Goal: Transaction & Acquisition: Subscribe to service/newsletter

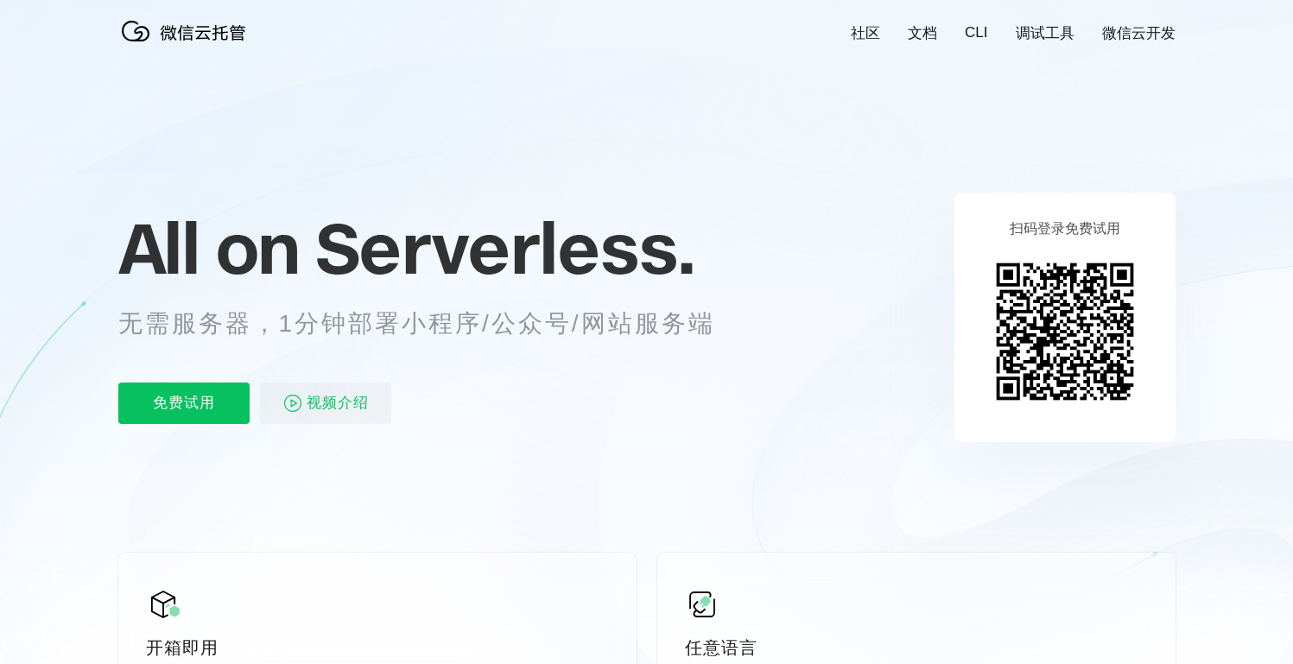
scroll to position [22, 0]
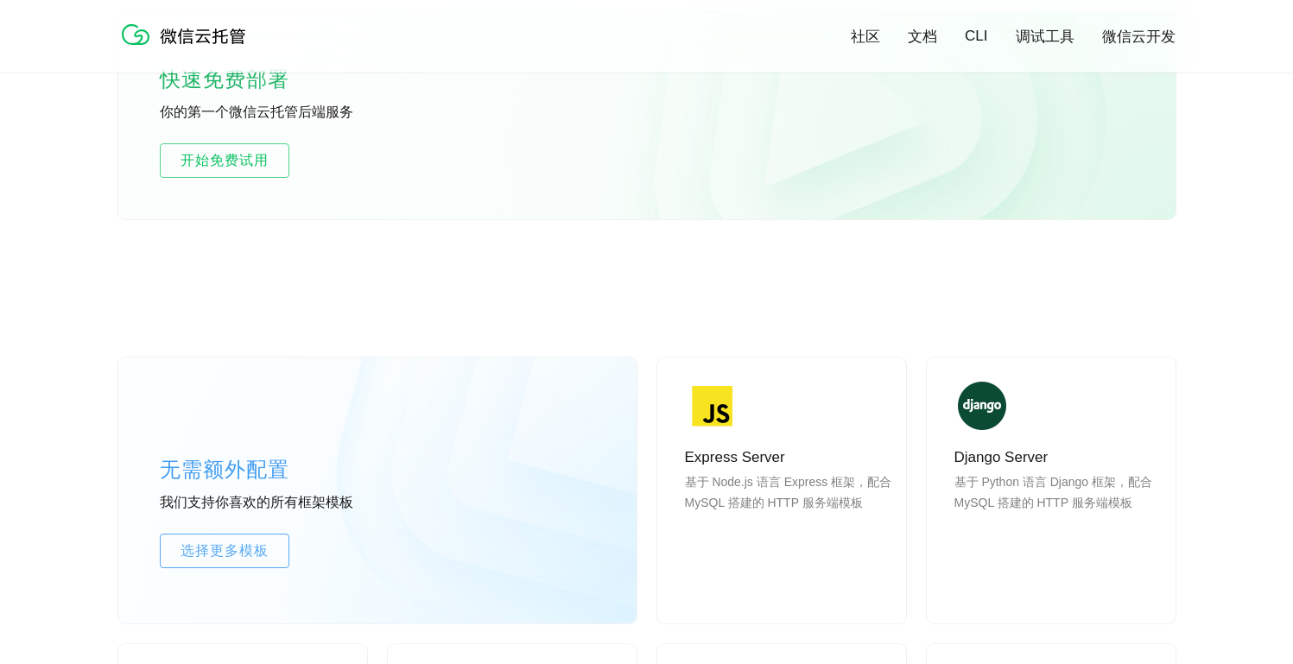
scroll to position [1082, 0]
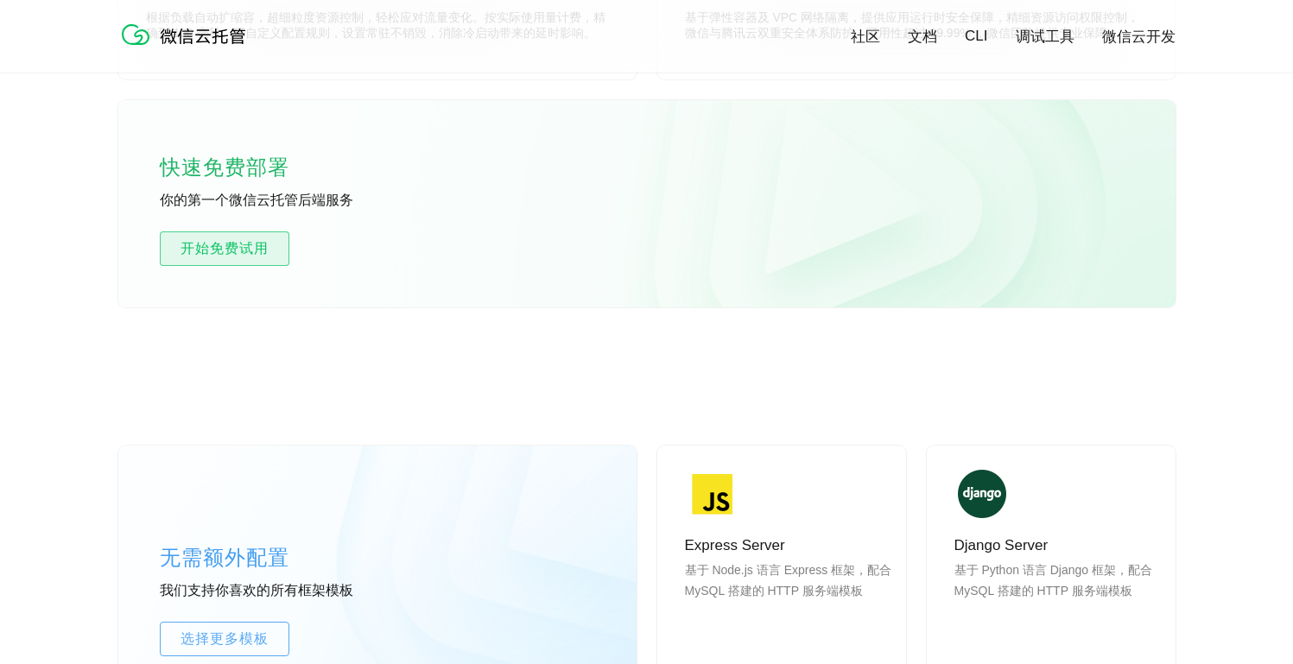
click at [245, 253] on span "开始免费试用" at bounding box center [225, 248] width 128 height 21
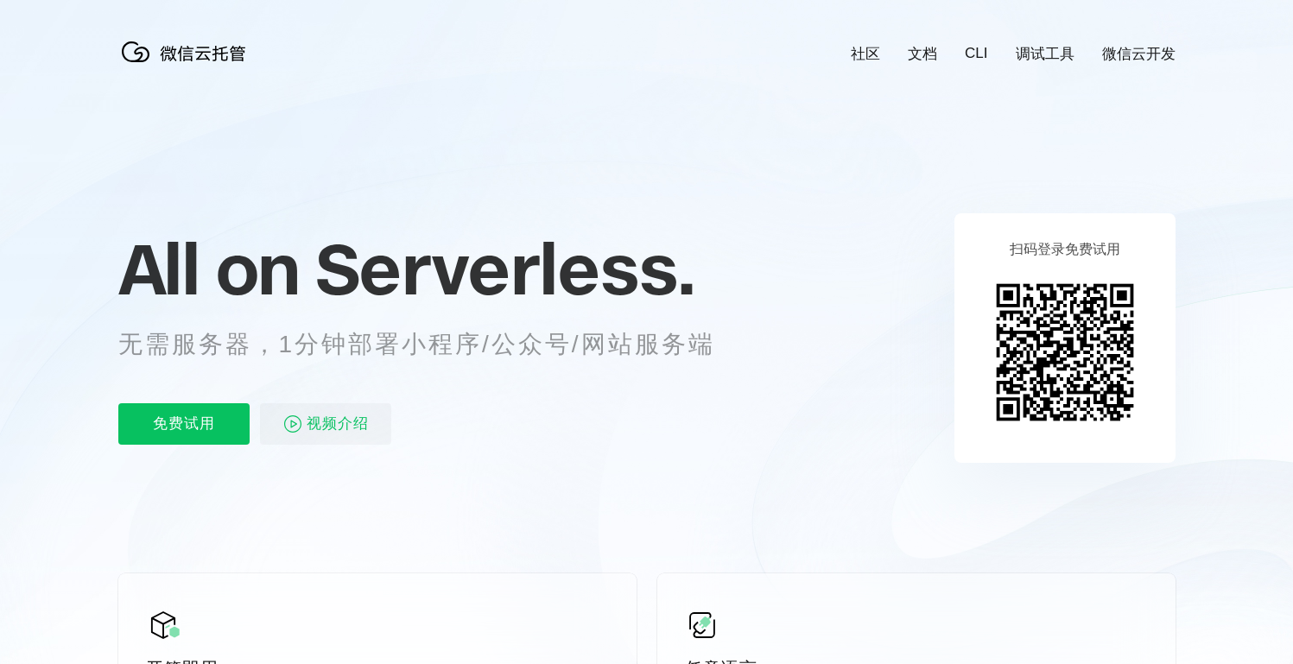
scroll to position [0, 3072]
click at [213, 428] on p "免费试用" at bounding box center [183, 423] width 131 height 41
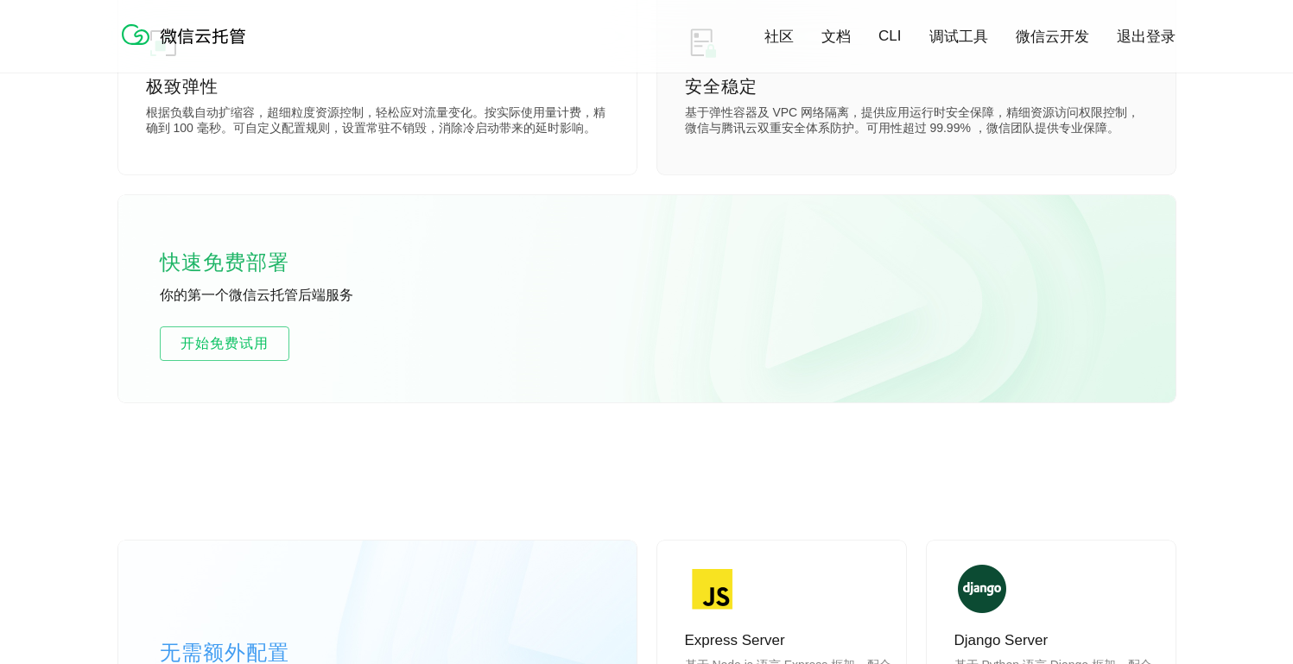
scroll to position [988, 0]
click at [1066, 41] on link "微信云开发" at bounding box center [1052, 37] width 73 height 20
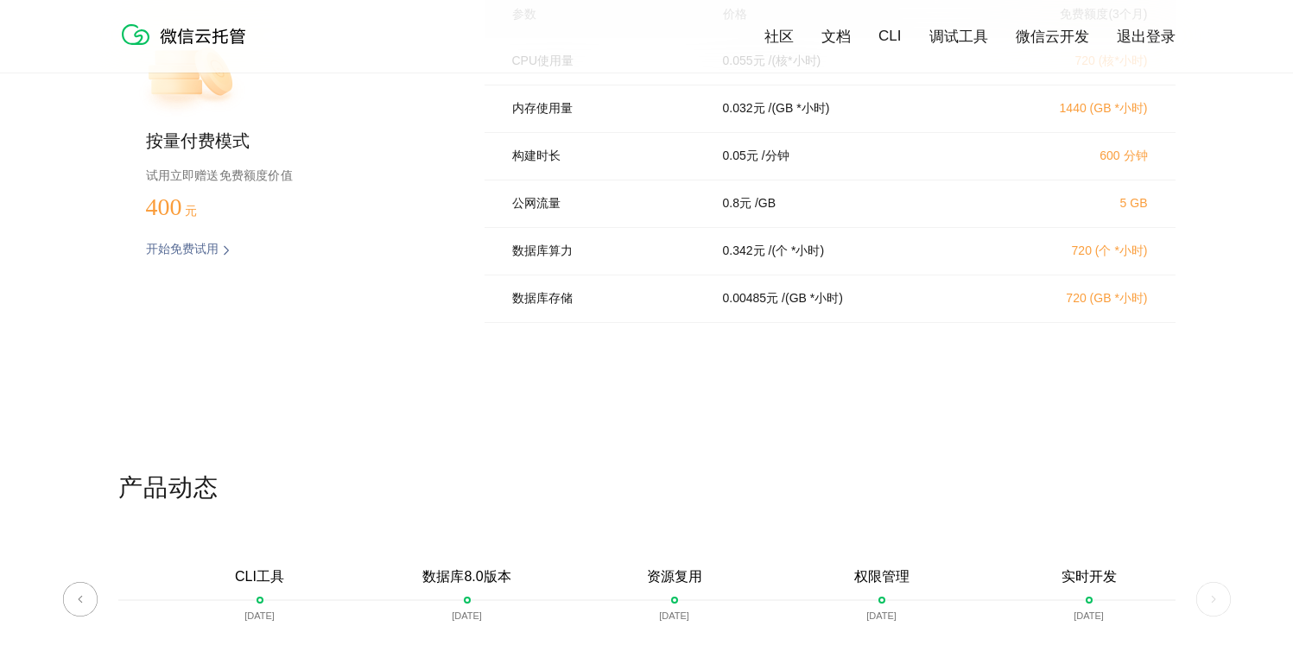
scroll to position [3650, 0]
